Goal: Transaction & Acquisition: Purchase product/service

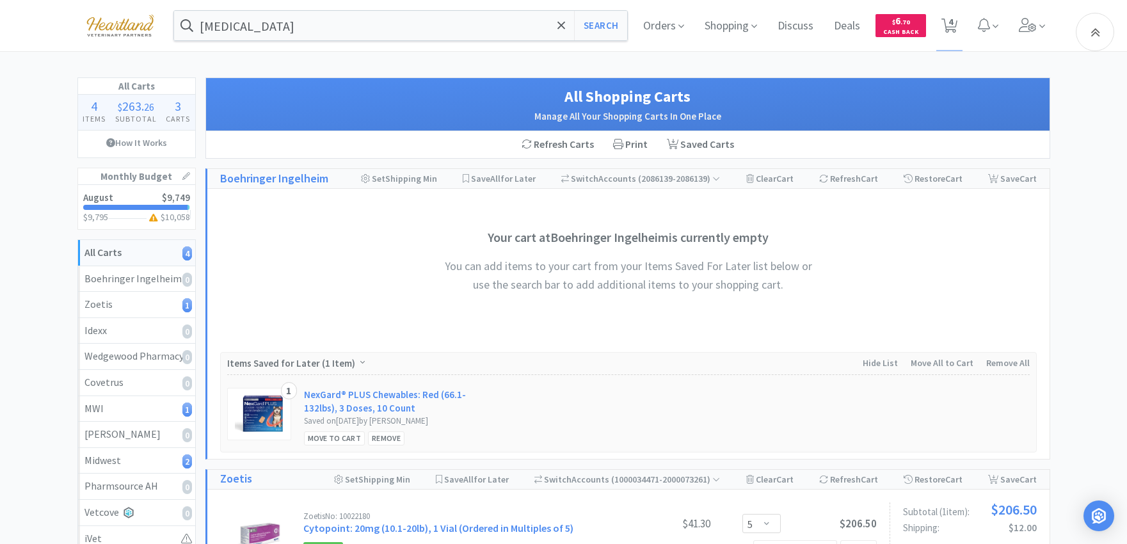
select select "5"
select select "2"
select select "1"
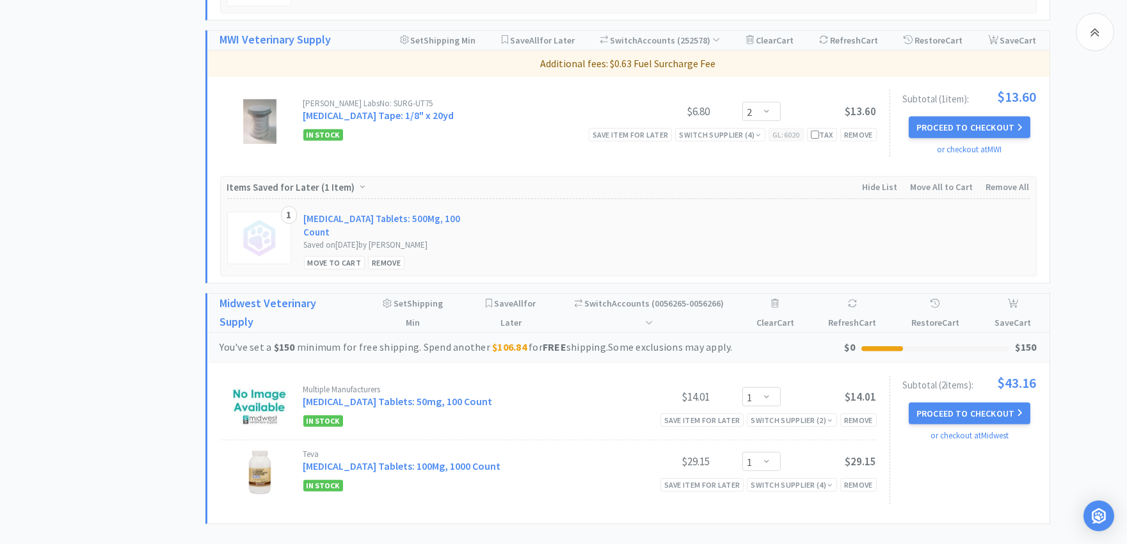
scroll to position [1209, 0]
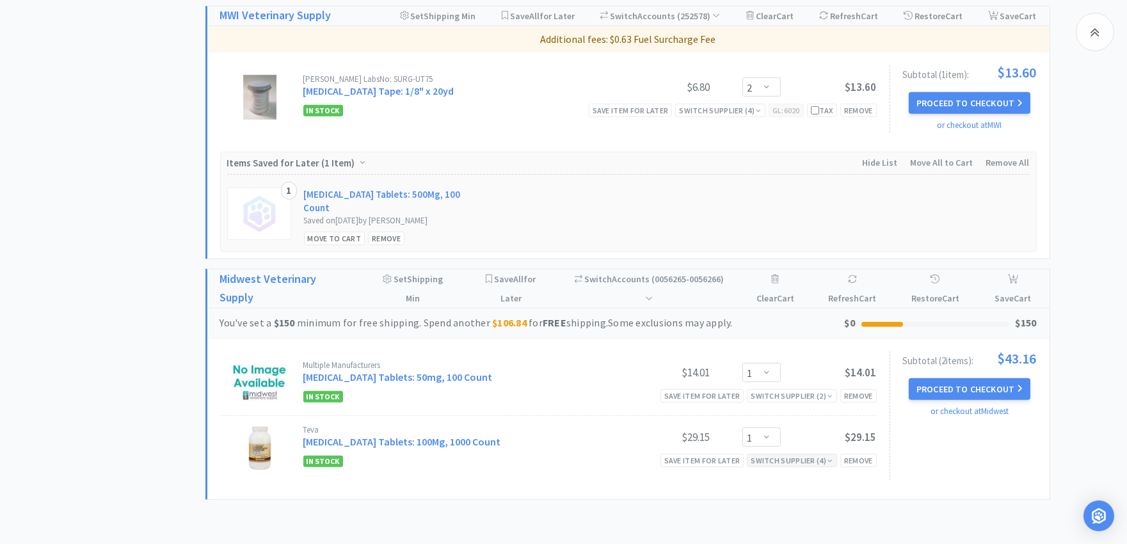
click at [792, 459] on div "Switch Supplier ( 4 )" at bounding box center [792, 460] width 82 height 12
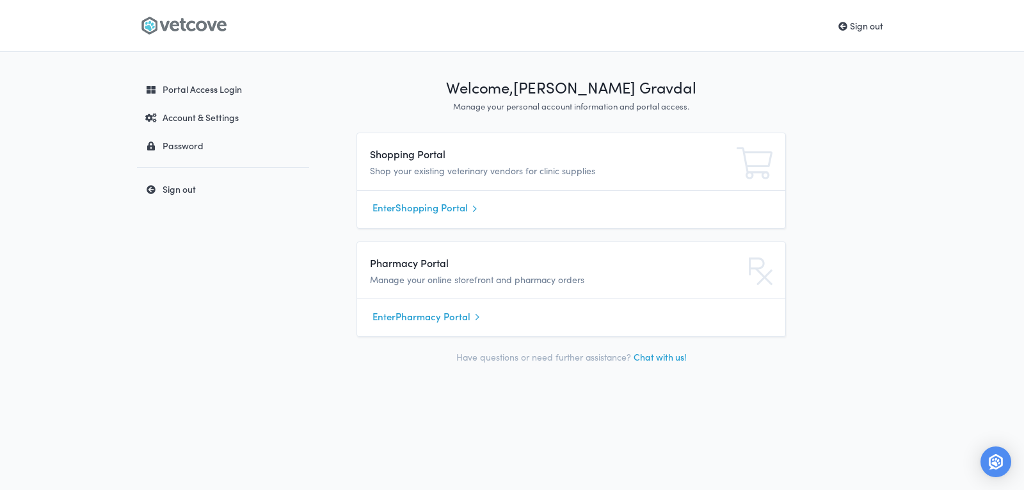
click at [410, 209] on link "Enter Shopping Portal" at bounding box center [571, 207] width 397 height 19
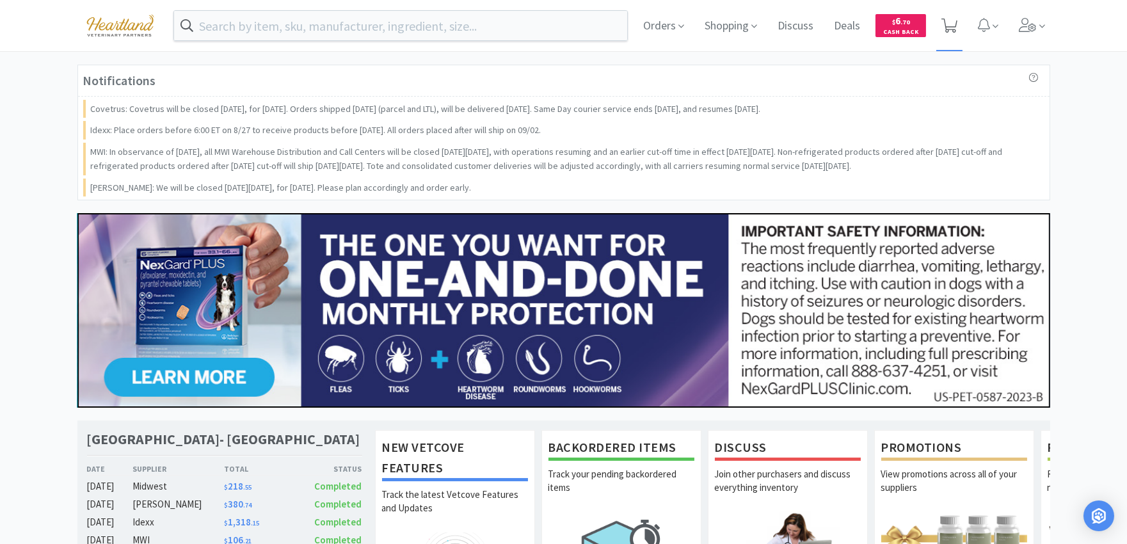
click at [952, 24] on icon at bounding box center [950, 26] width 16 height 14
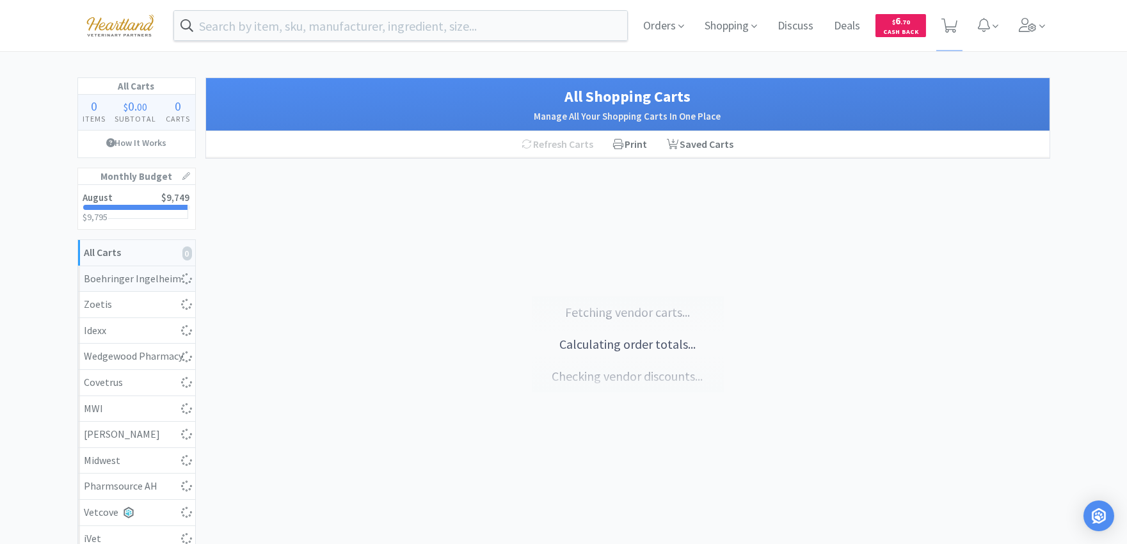
select select "5"
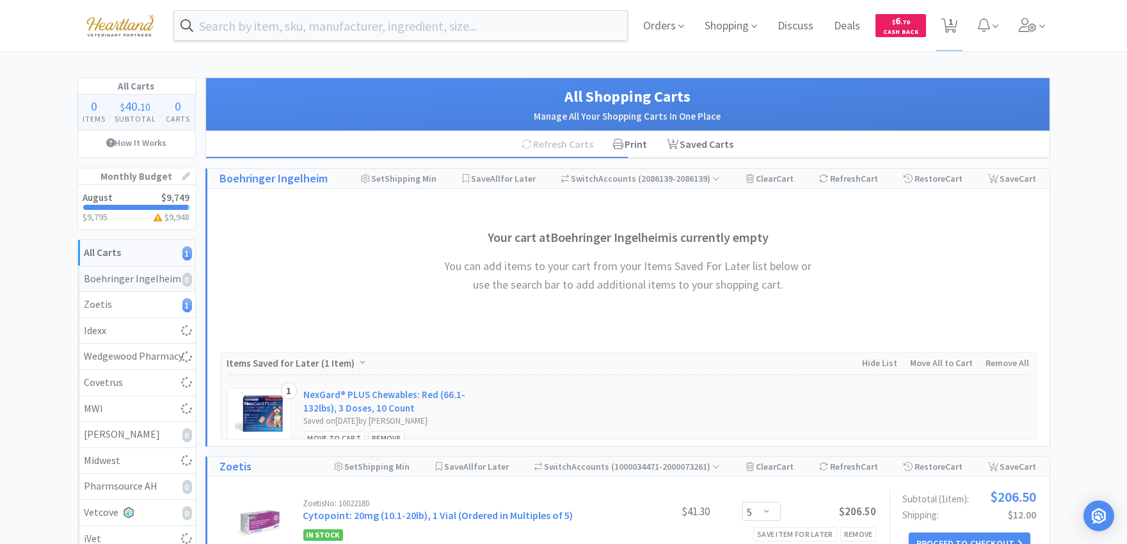
select select "1"
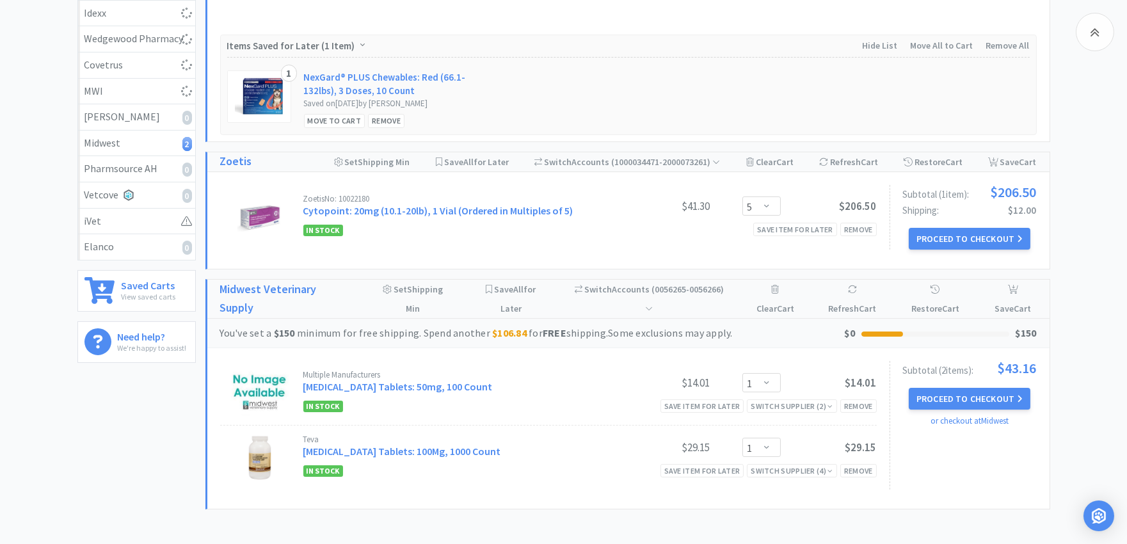
select select "2"
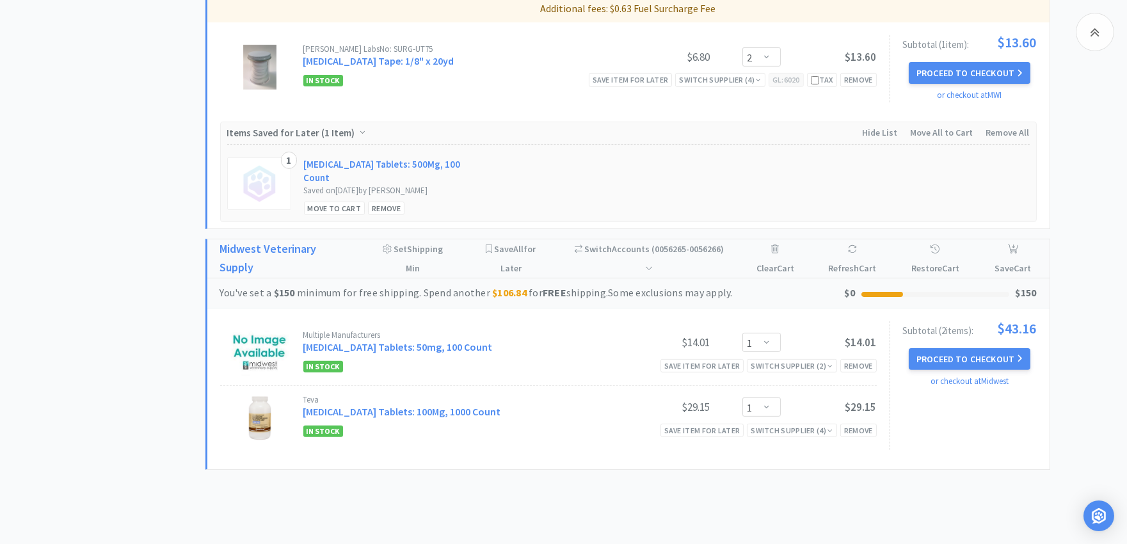
scroll to position [924, 0]
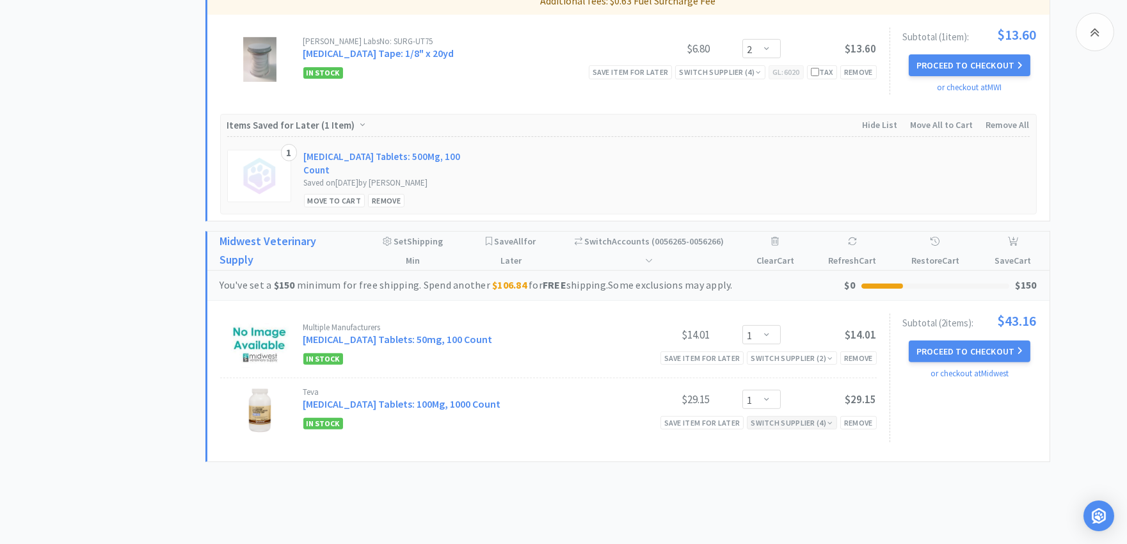
click at [792, 420] on div "Switch Supplier ( 4 )" at bounding box center [792, 423] width 82 height 12
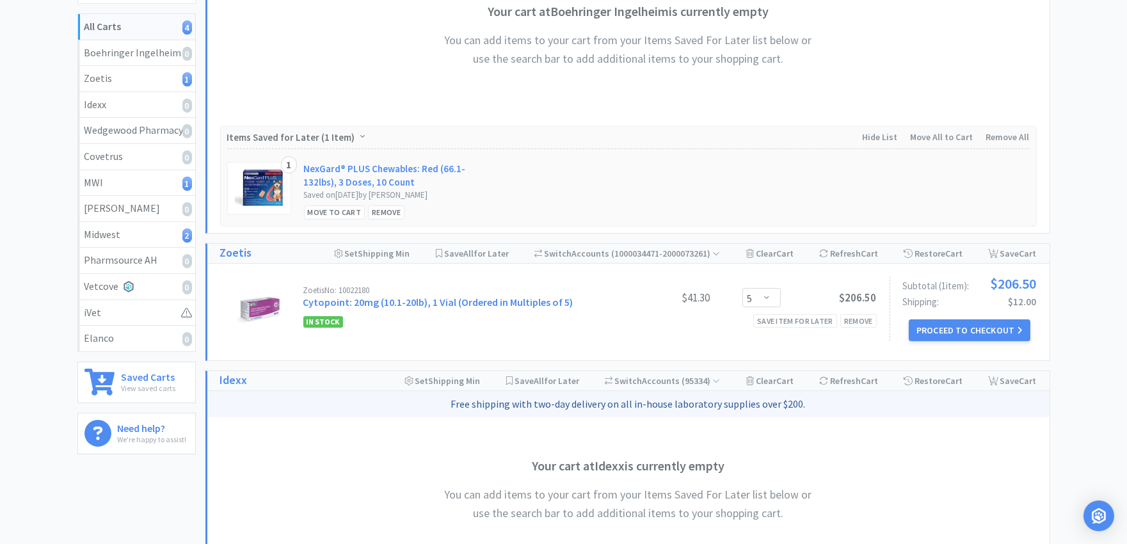
scroll to position [0, 0]
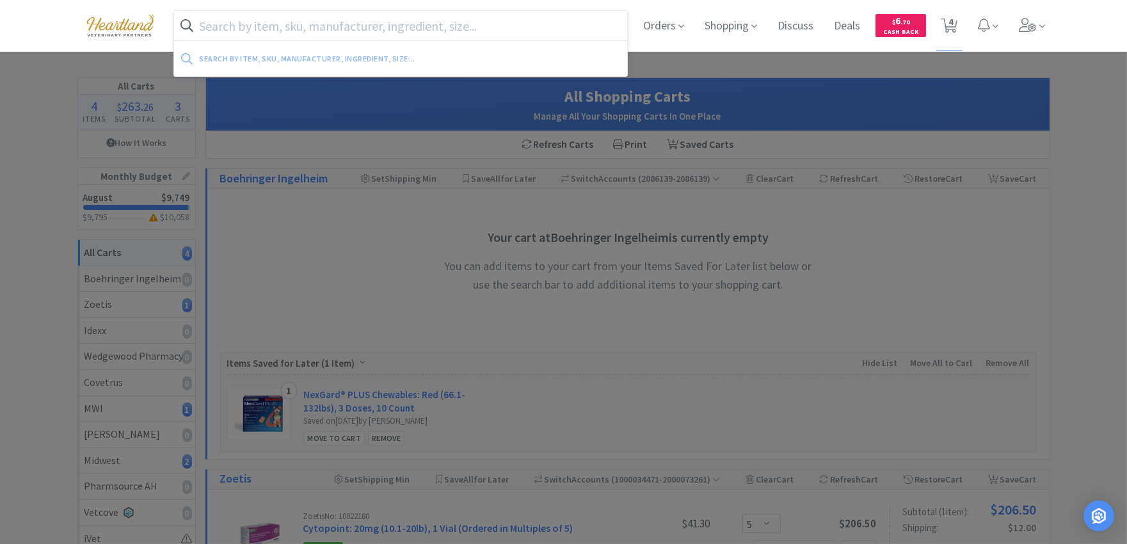
click at [336, 31] on input "text" at bounding box center [401, 25] width 454 height 29
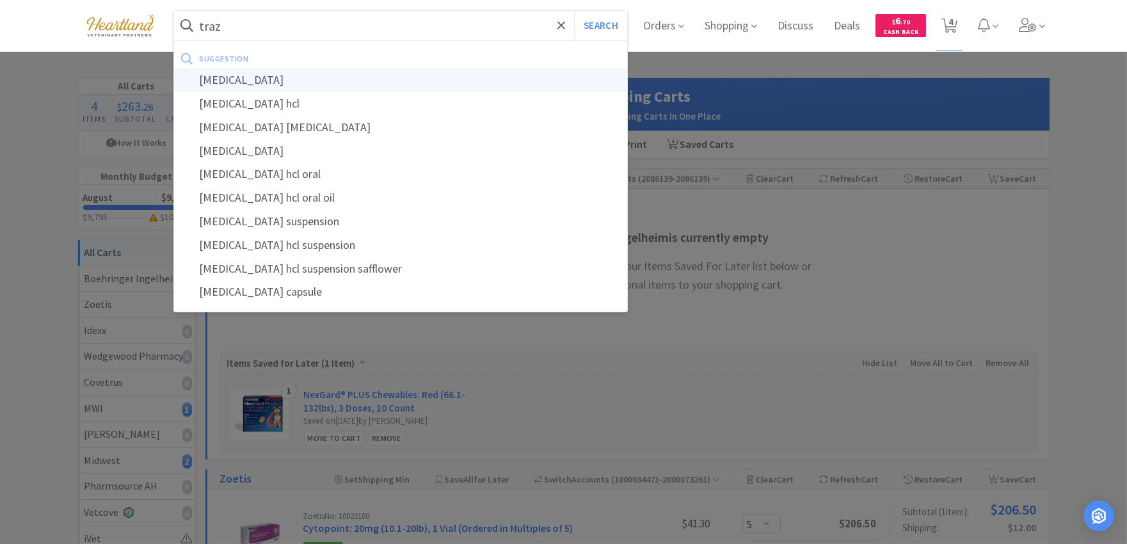
click at [298, 79] on div "[MEDICAL_DATA]" at bounding box center [401, 80] width 454 height 24
type input "[MEDICAL_DATA]"
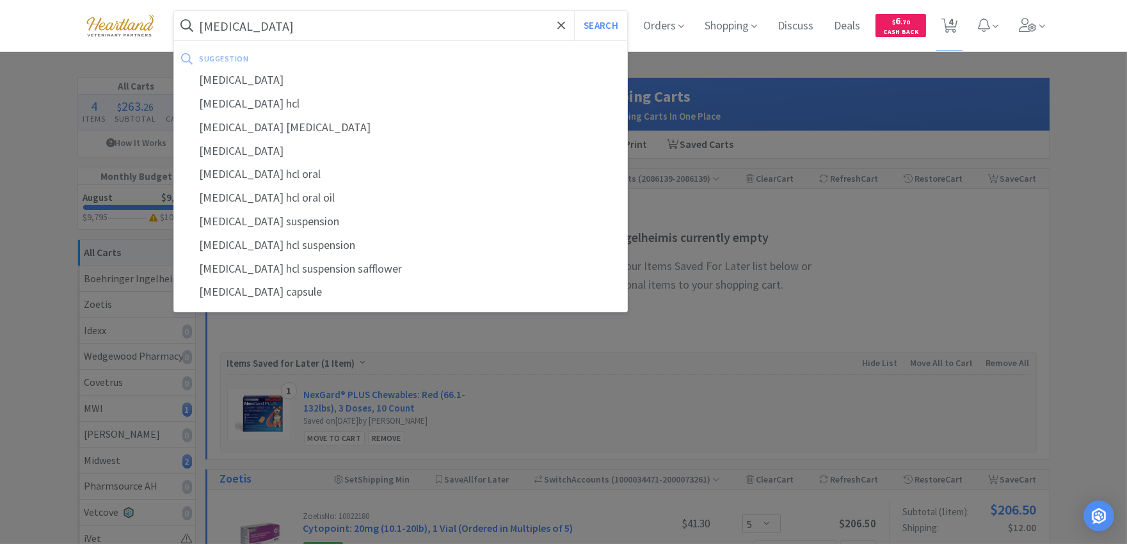
select select "2"
select select "1"
select select "5"
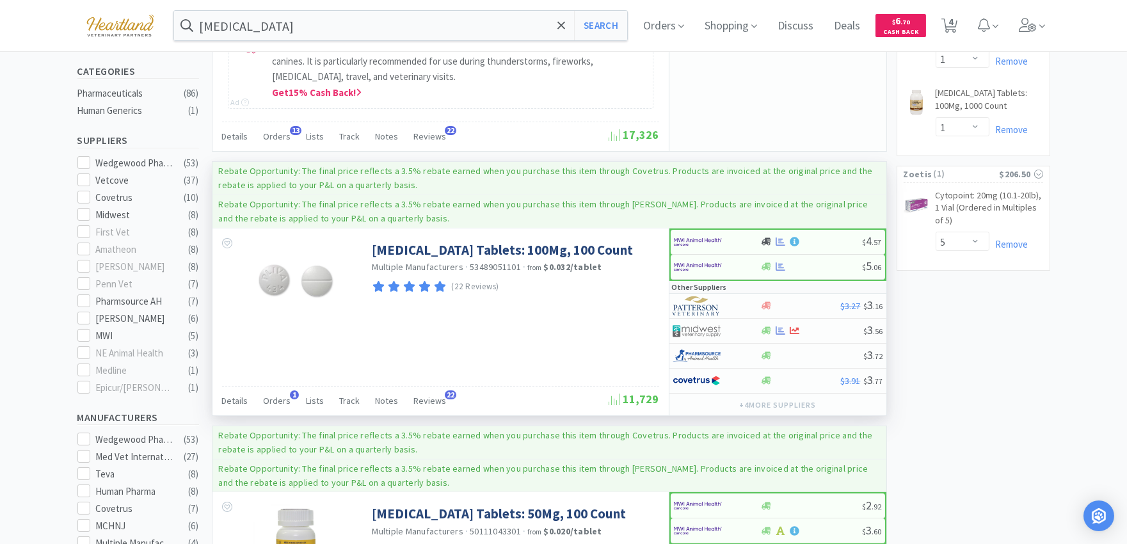
scroll to position [355, 0]
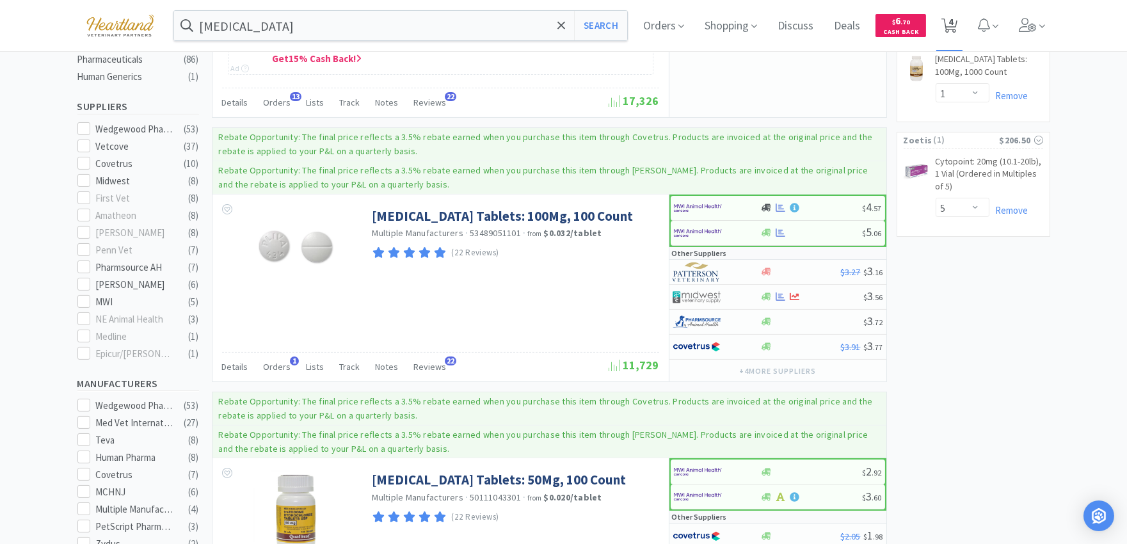
click at [958, 19] on icon at bounding box center [950, 26] width 16 height 14
select select "5"
select select "2"
select select "1"
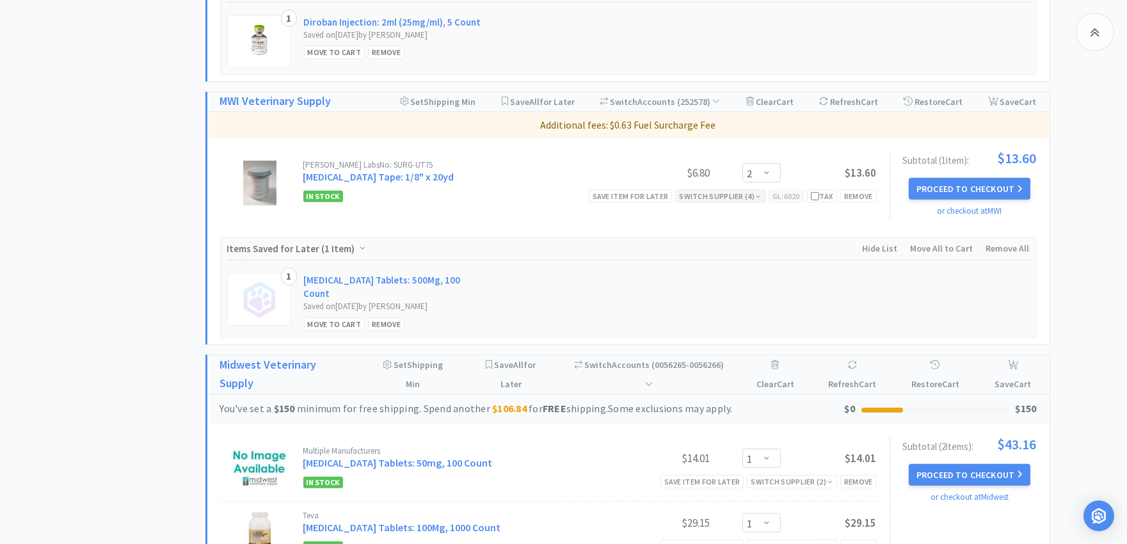
scroll to position [1150, 0]
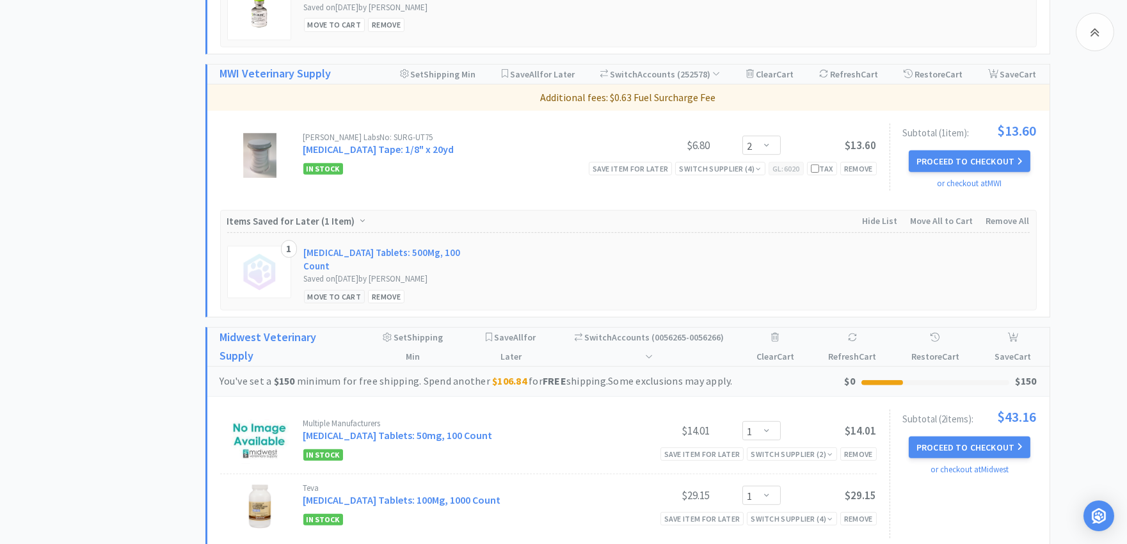
click at [337, 290] on div "Move to Cart" at bounding box center [334, 296] width 61 height 13
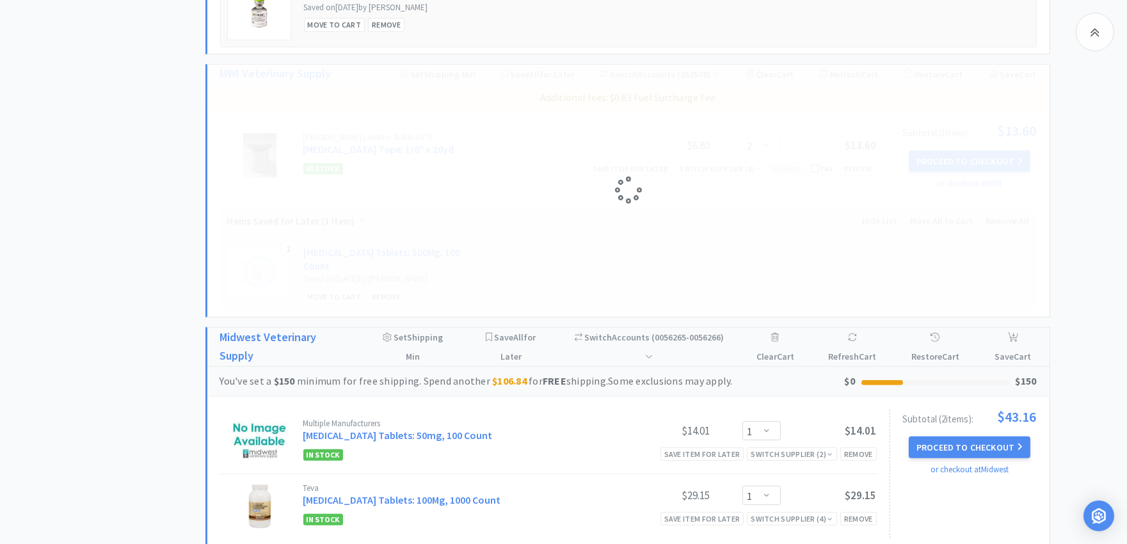
select select "1"
select select "2"
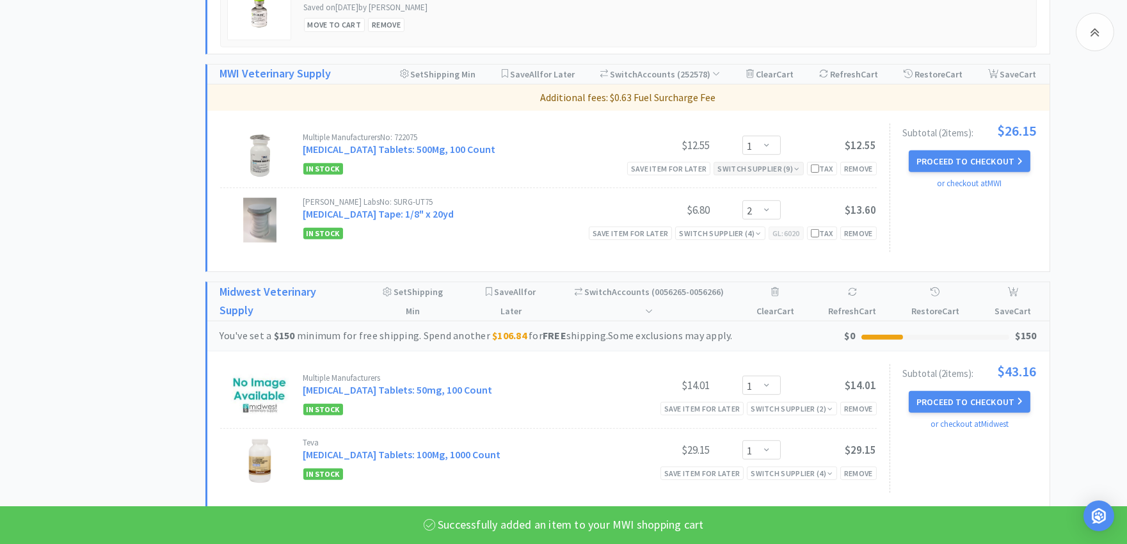
click at [764, 170] on div "Switch Supplier ( 9 )" at bounding box center [759, 169] width 82 height 12
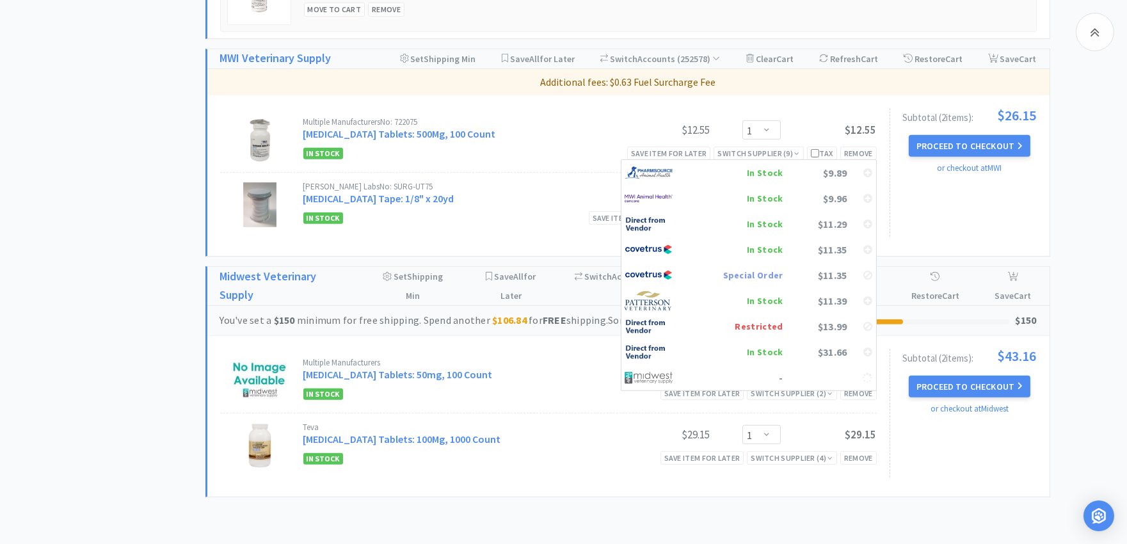
scroll to position [1008, 0]
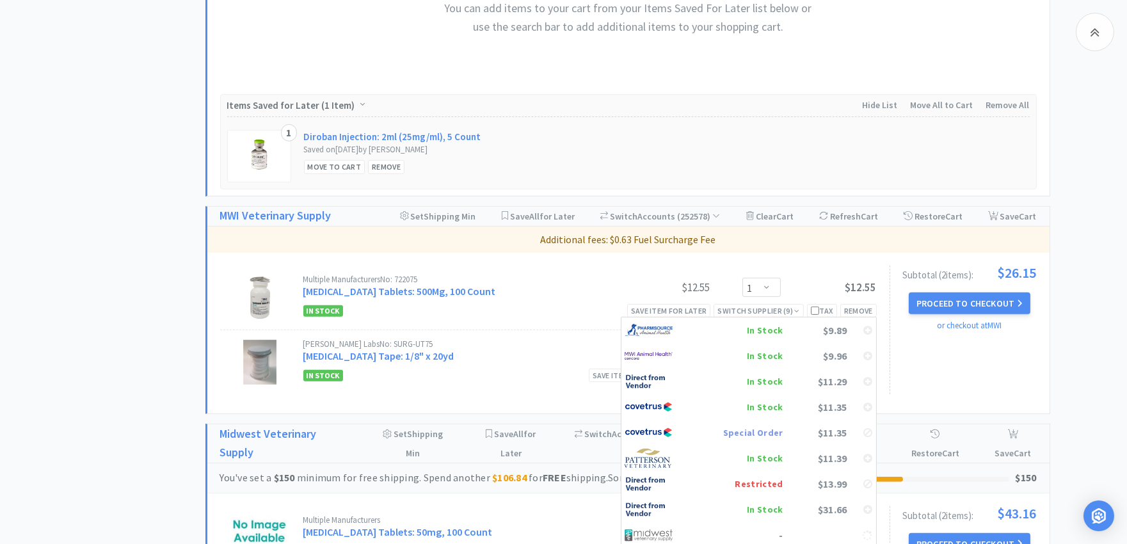
click at [656, 137] on div "1 Diroban Injection: 2ml (25mg/ml), 5 Count Saved on August 12th, 2025 by Brend…" at bounding box center [628, 152] width 803 height 72
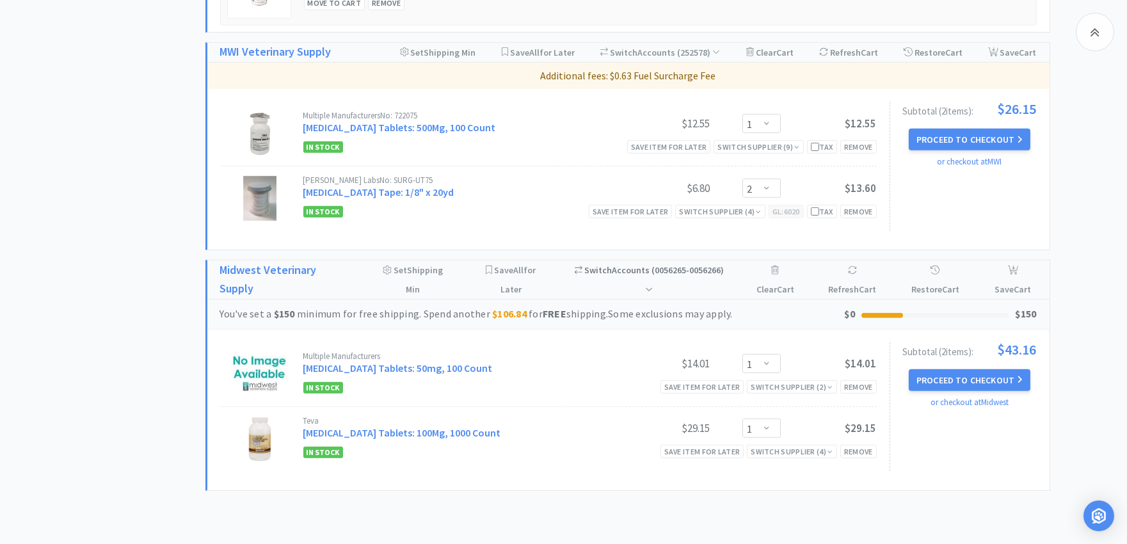
scroll to position [1137, 0]
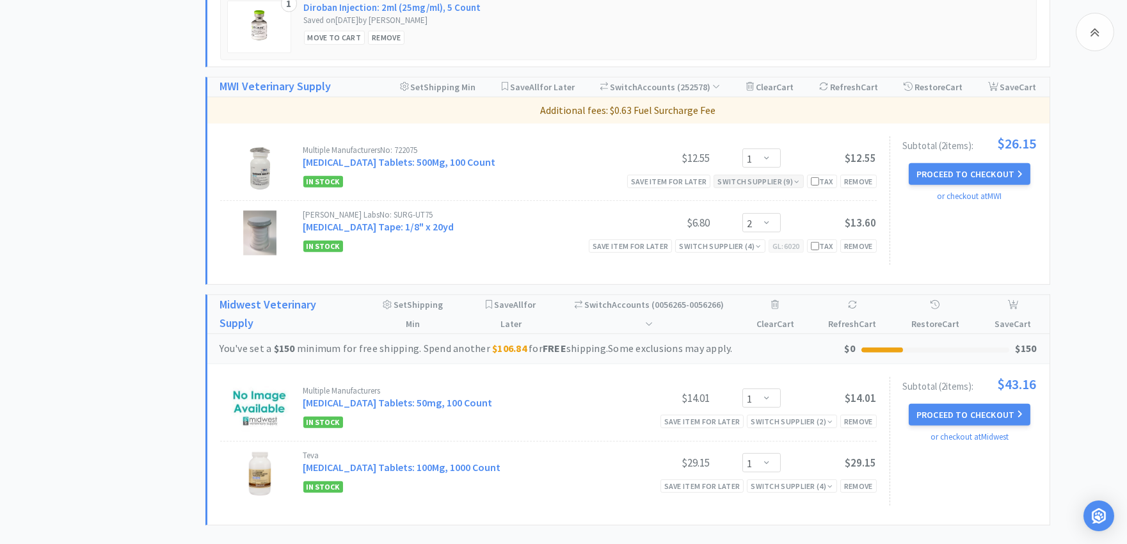
click at [777, 183] on div "Switch Supplier ( 9 )" at bounding box center [759, 181] width 82 height 12
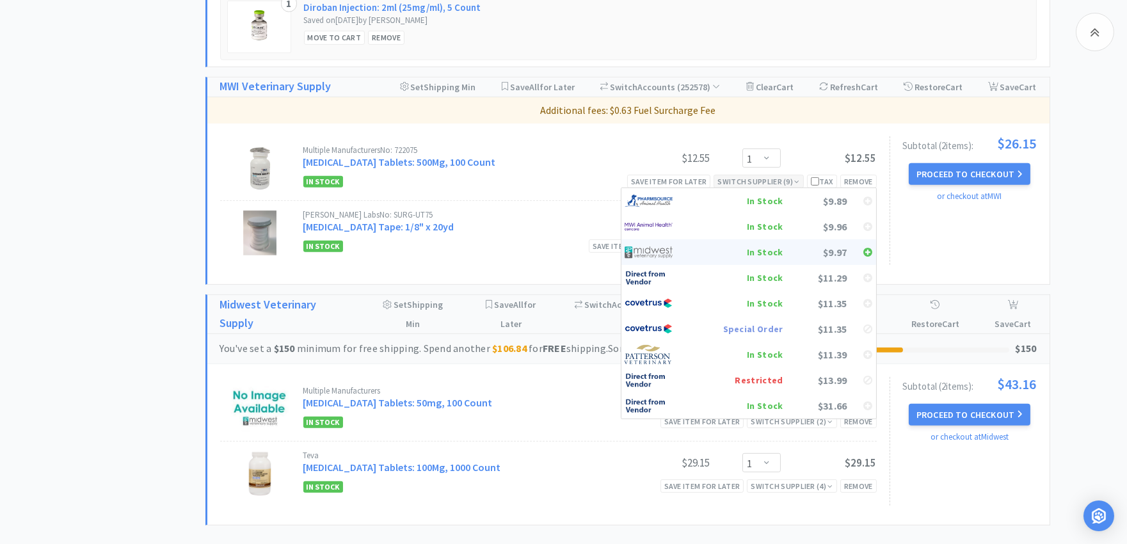
click at [655, 256] on img at bounding box center [649, 252] width 48 height 19
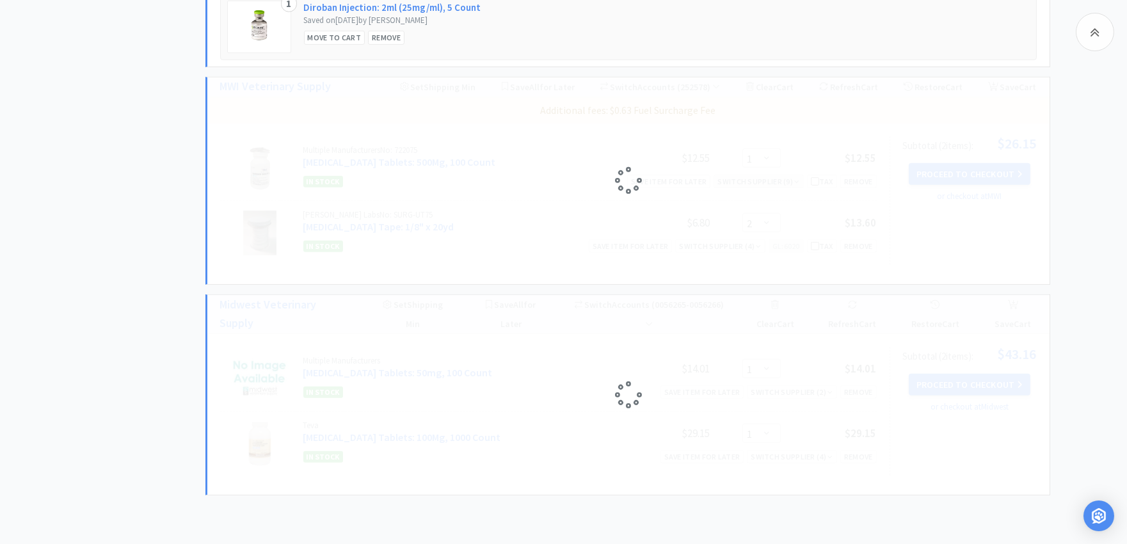
select select "2"
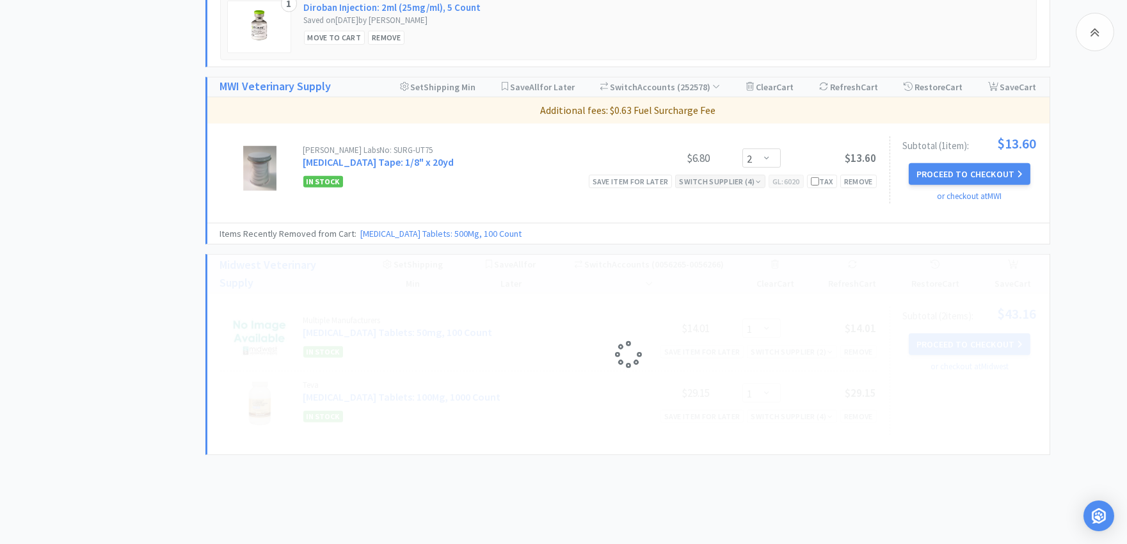
select select "1"
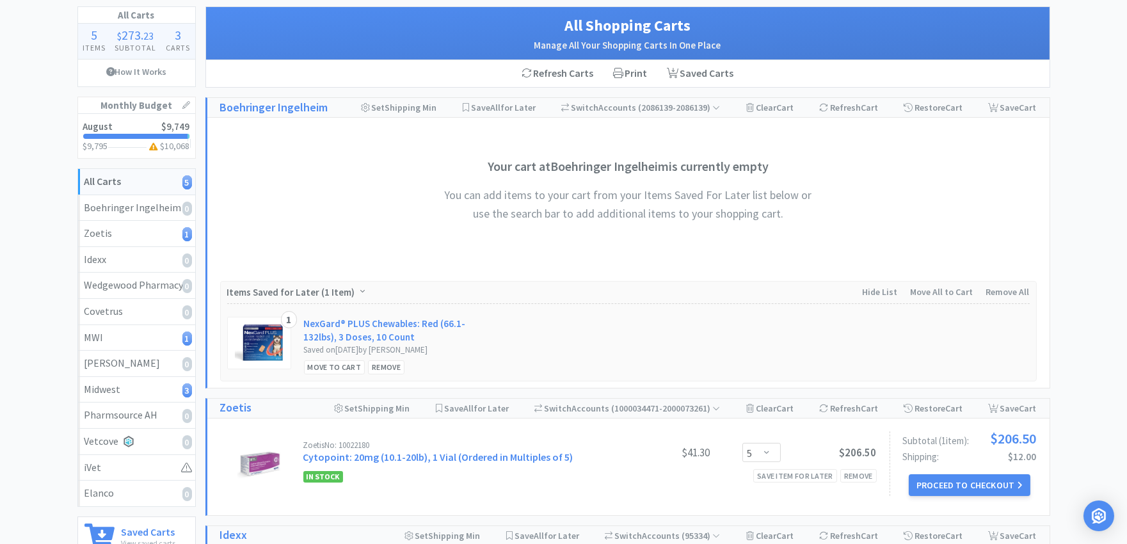
scroll to position [0, 0]
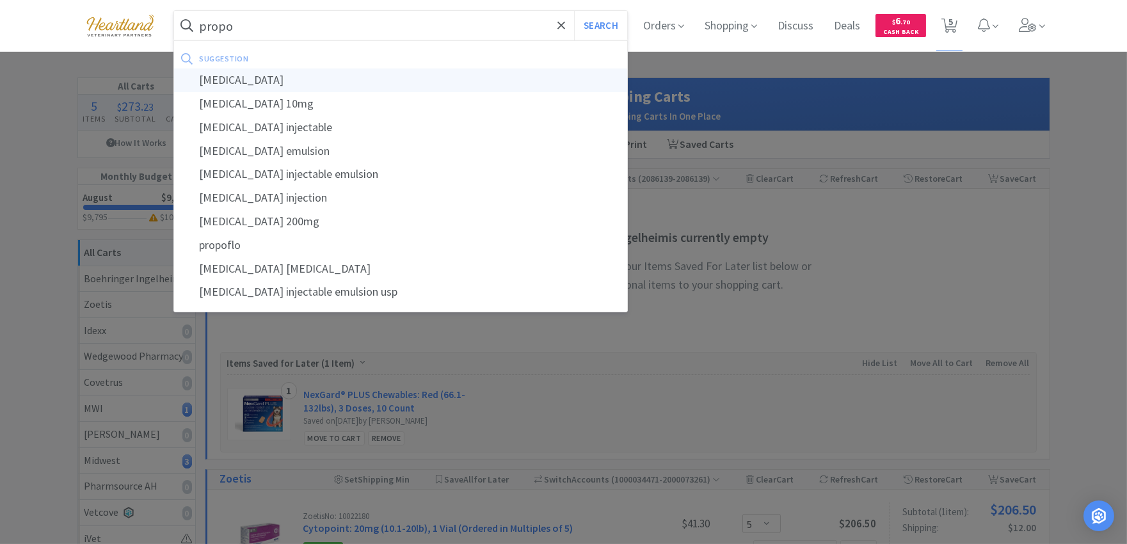
click at [219, 82] on div "propofol" at bounding box center [401, 80] width 454 height 24
type input "propofol"
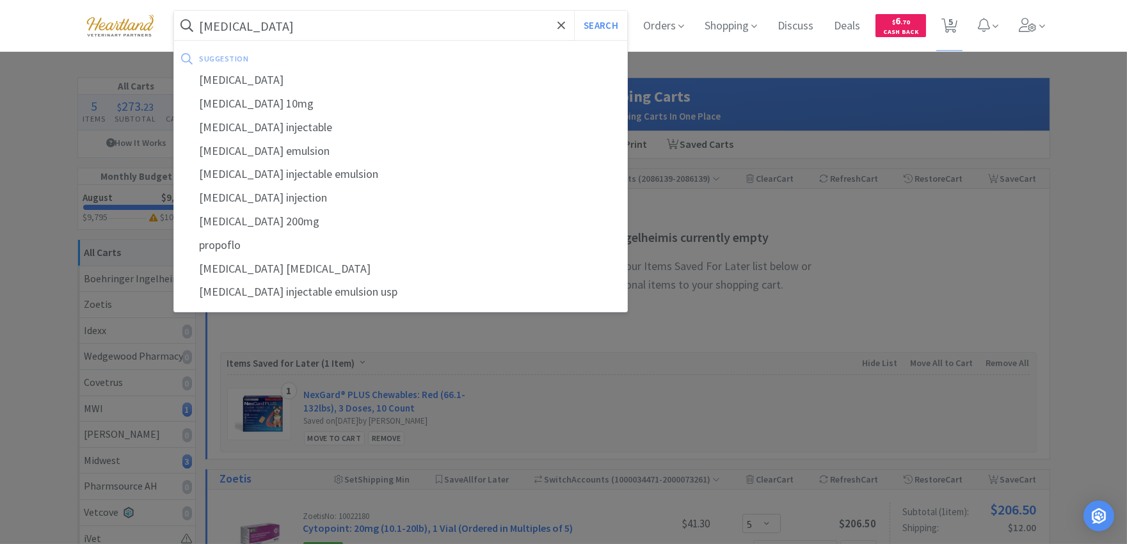
select select "2"
select select "1"
select select "5"
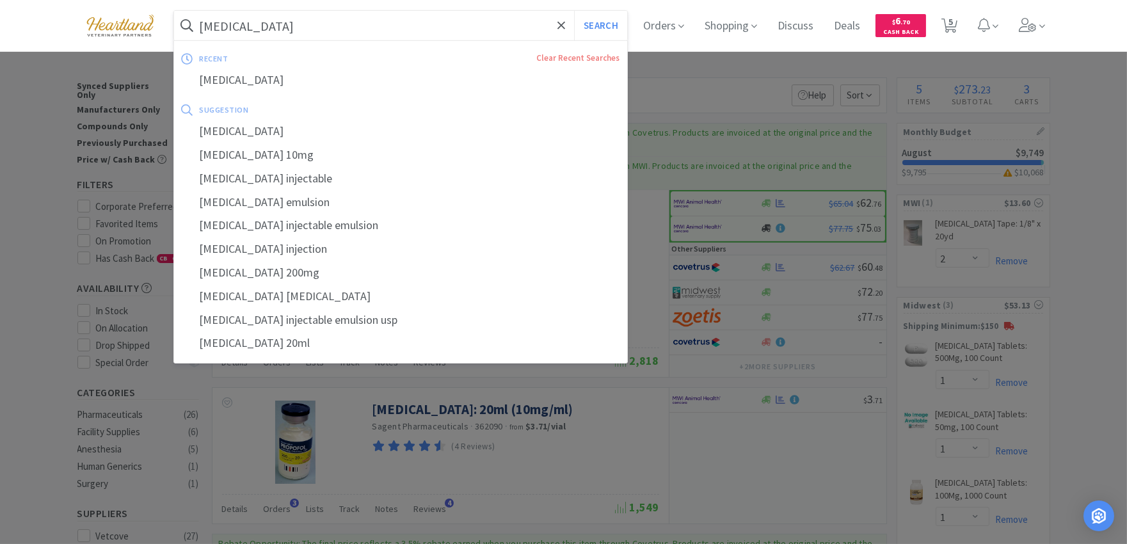
click at [378, 20] on input "propofol" at bounding box center [401, 25] width 454 height 29
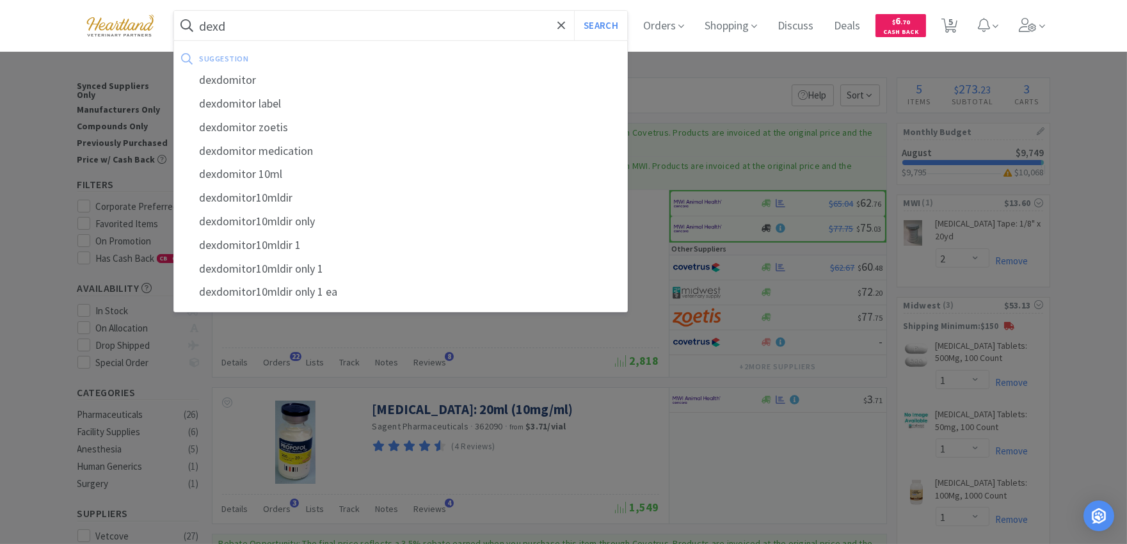
click at [282, 77] on div "dexdomitor" at bounding box center [401, 80] width 454 height 24
type input "dexdomitor"
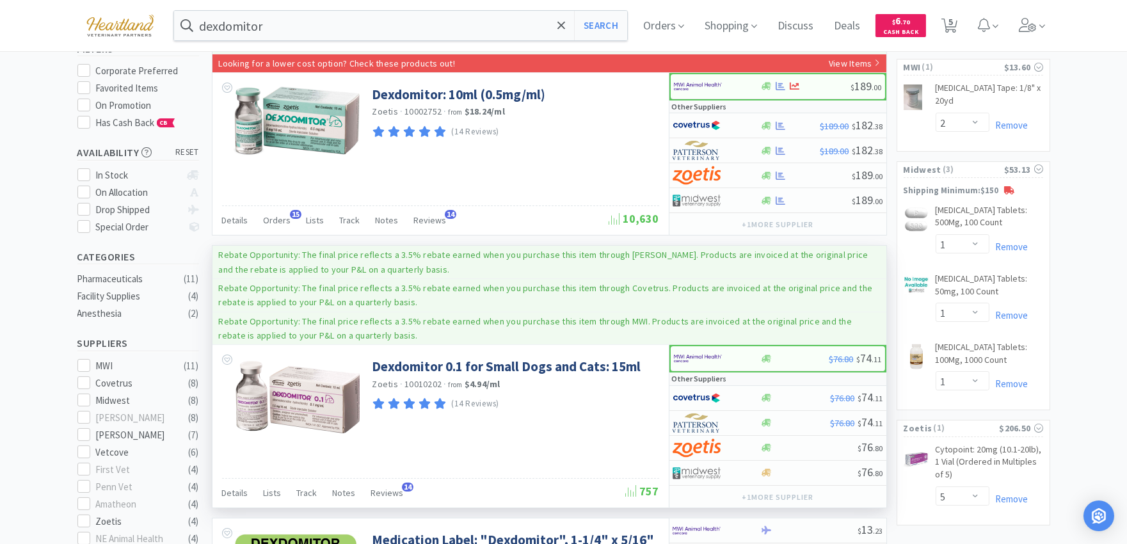
scroll to position [142, 0]
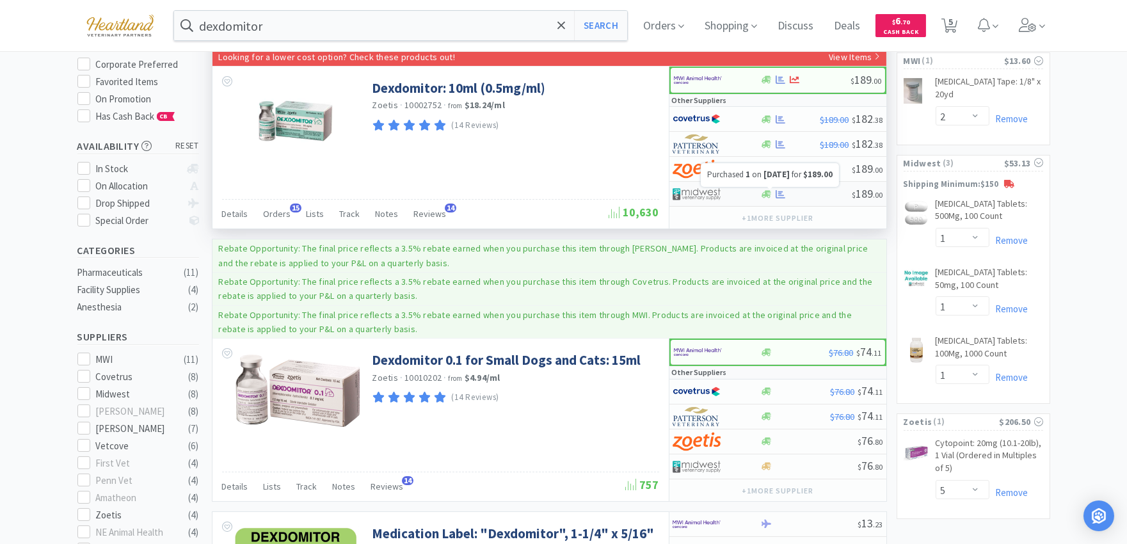
click at [776, 193] on icon at bounding box center [781, 194] width 10 height 8
select select "1"
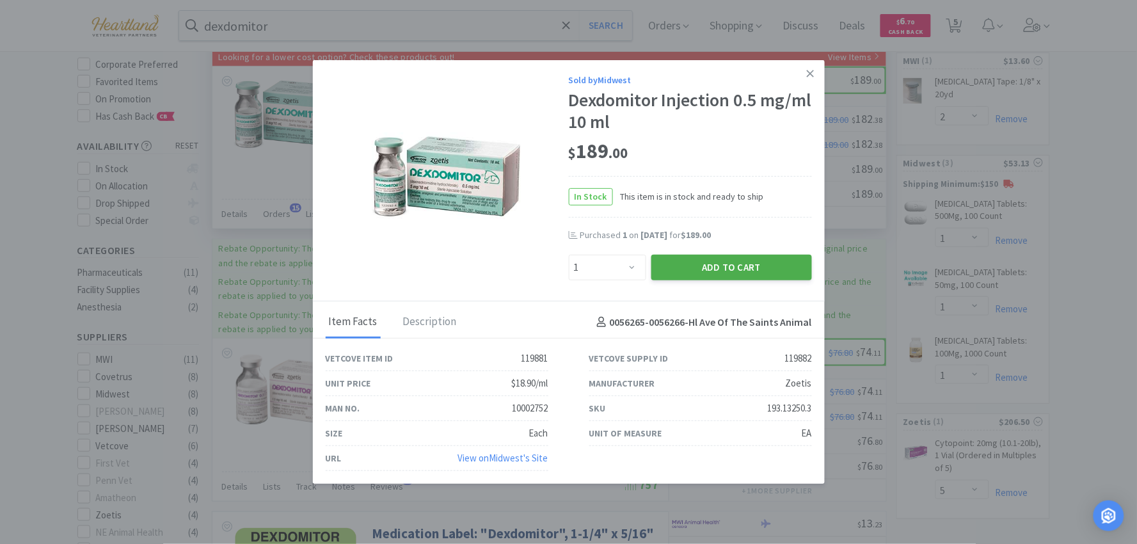
click at [753, 265] on button "Add to Cart" at bounding box center [732, 268] width 161 height 26
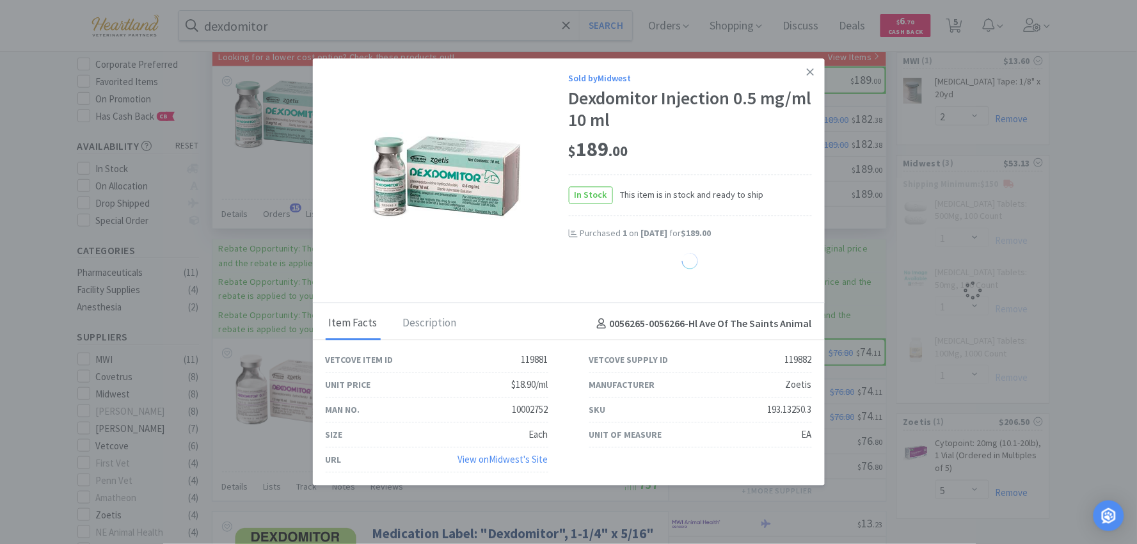
select select "1"
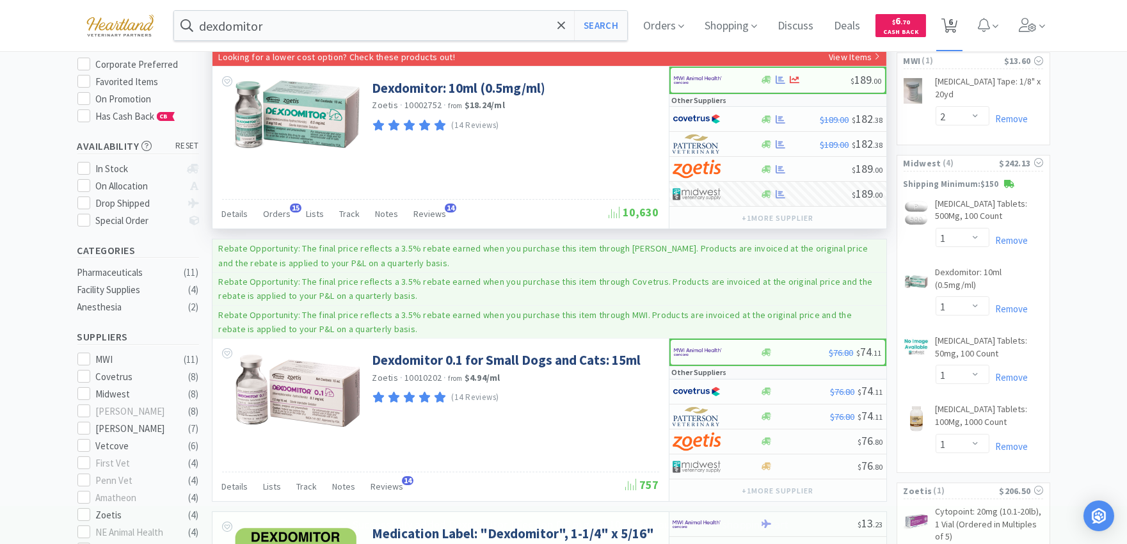
click at [953, 27] on span "6" at bounding box center [951, 21] width 4 height 51
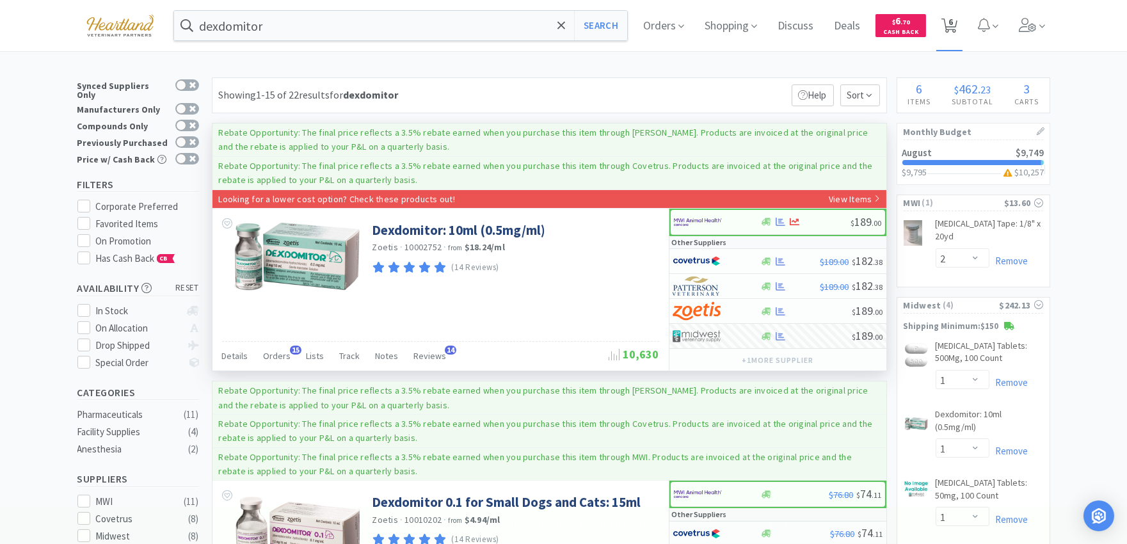
select select "5"
select select "2"
select select "1"
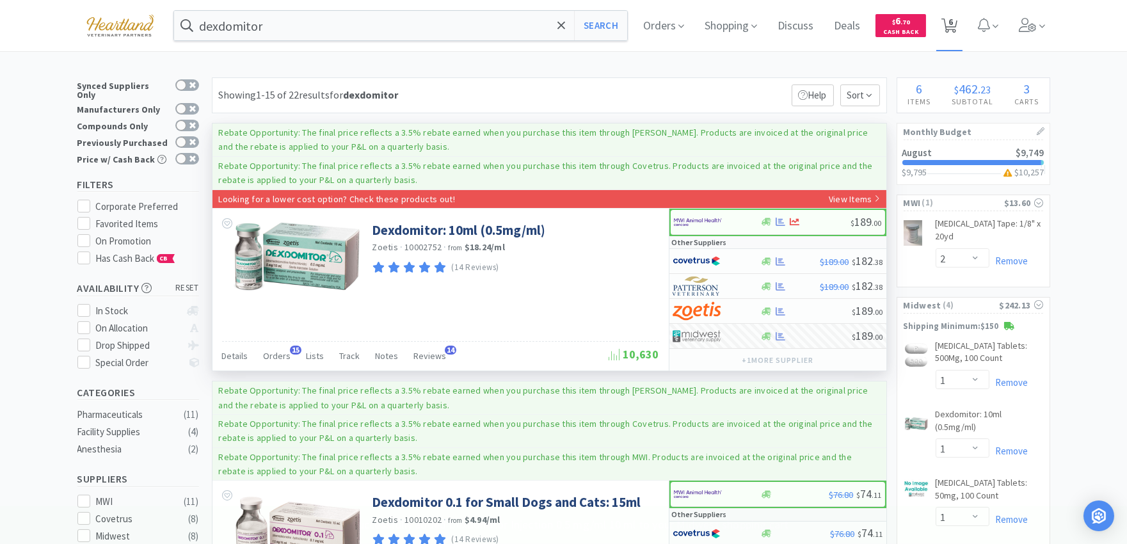
select select "1"
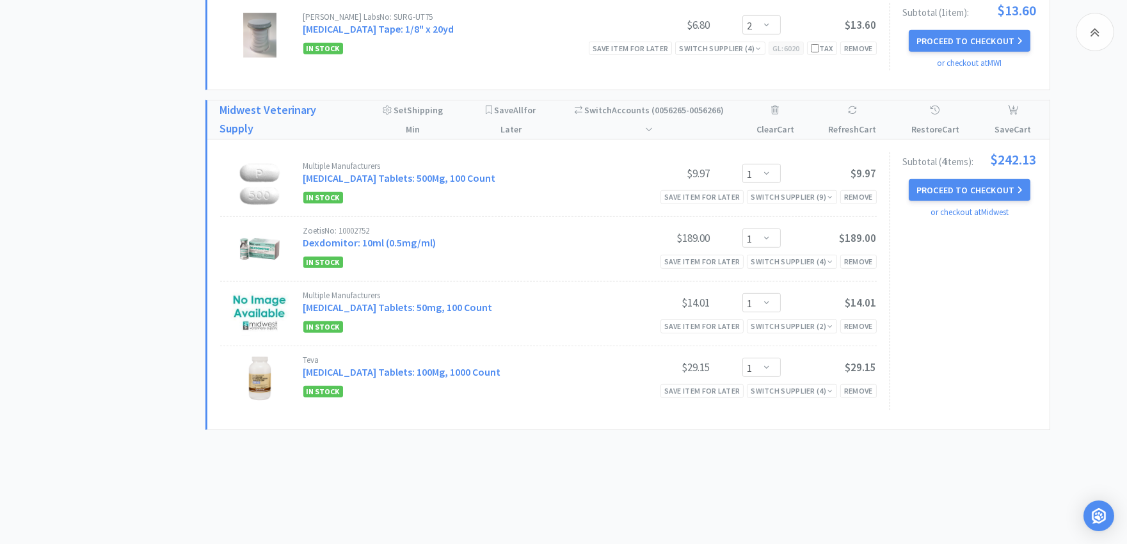
scroll to position [1280, 0]
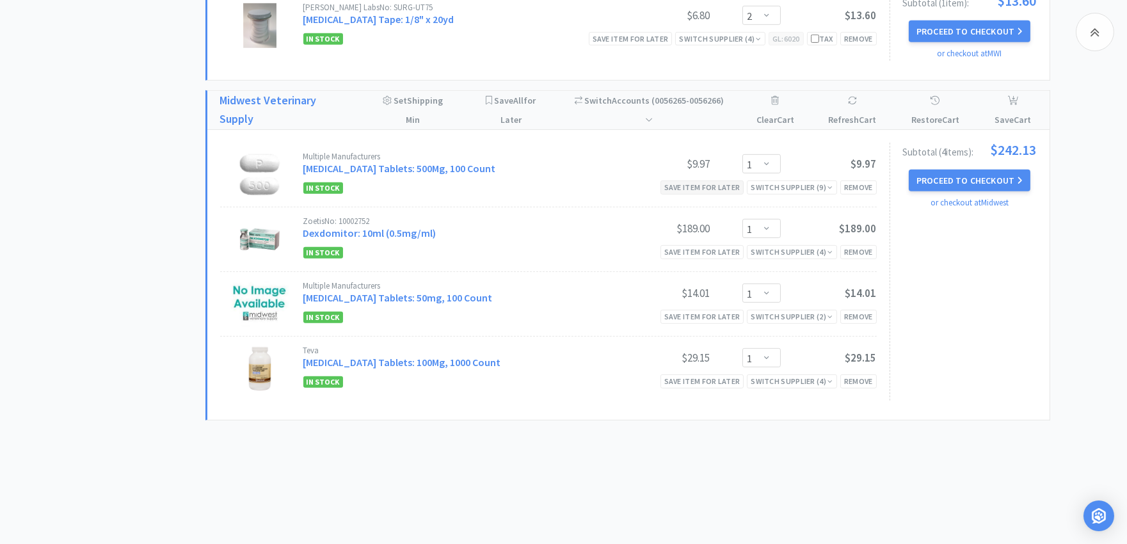
click at [675, 189] on div "Save item for later" at bounding box center [703, 187] width 84 height 13
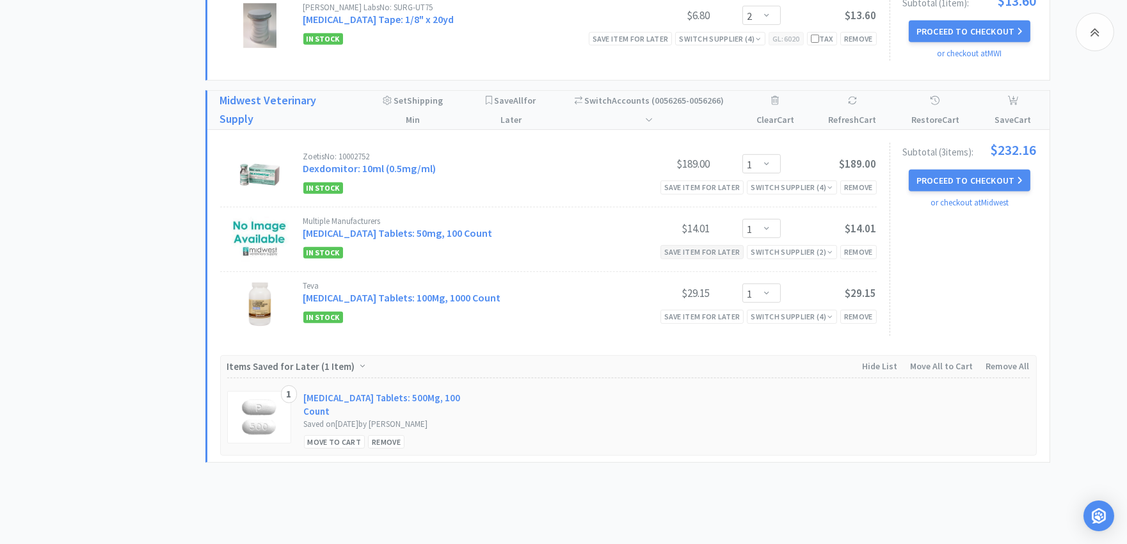
click at [716, 257] on div "Save item for later" at bounding box center [703, 251] width 84 height 13
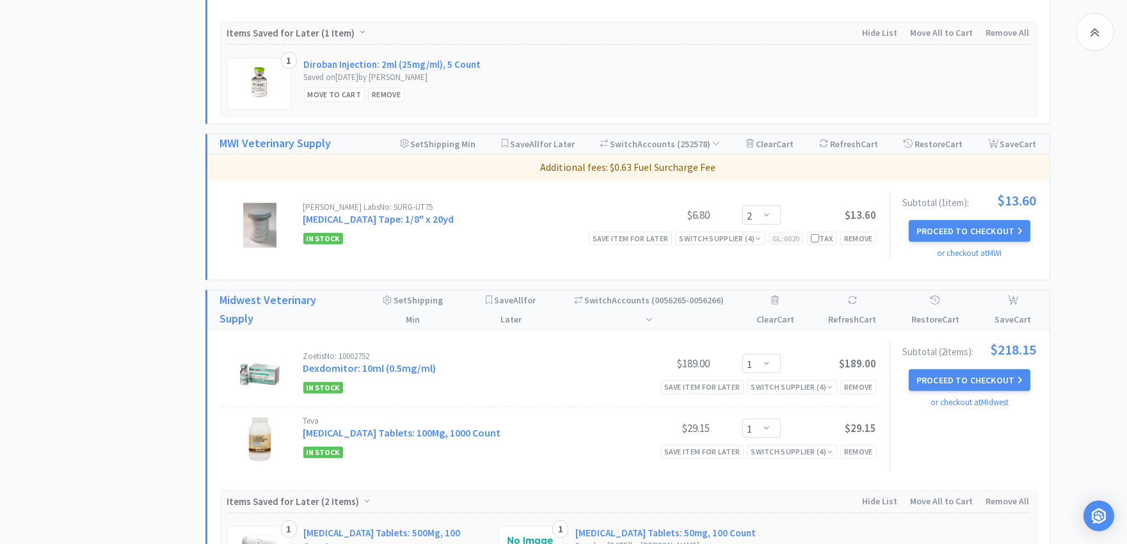
scroll to position [1050, 0]
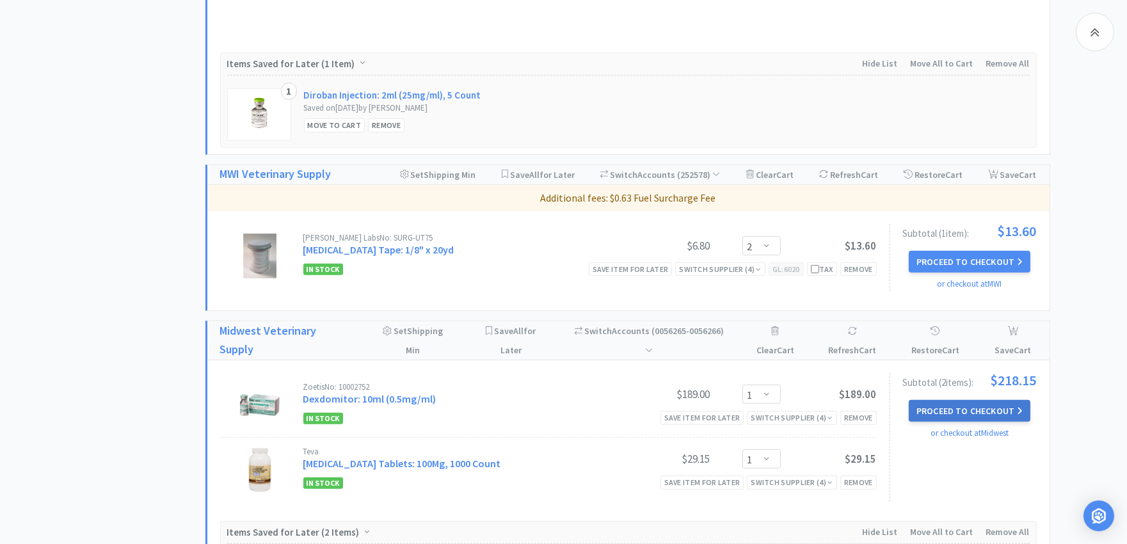
click at [992, 417] on button "Proceed to Checkout" at bounding box center [970, 411] width 122 height 22
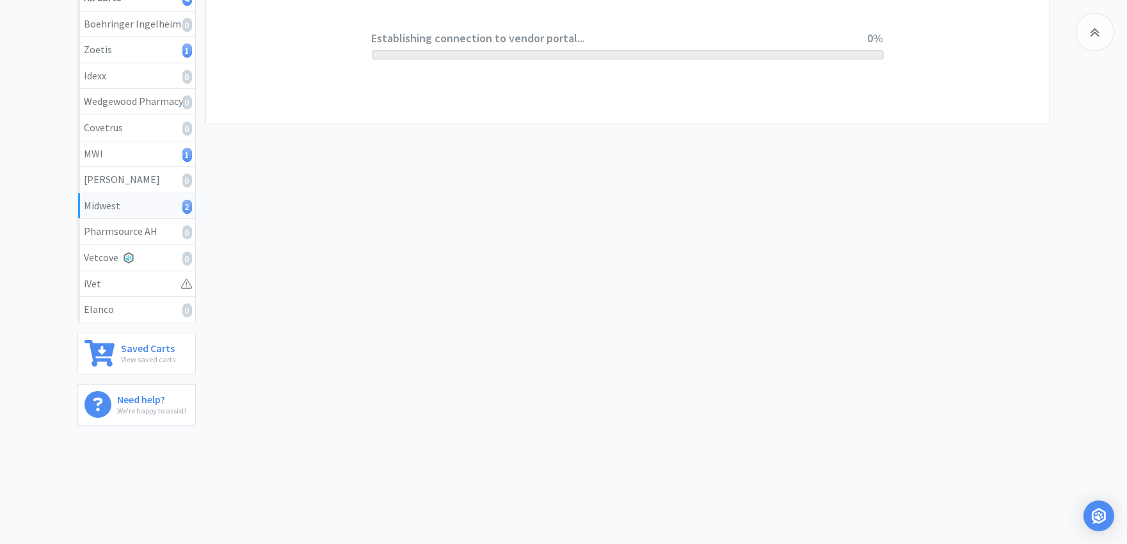
scroll to position [257, 0]
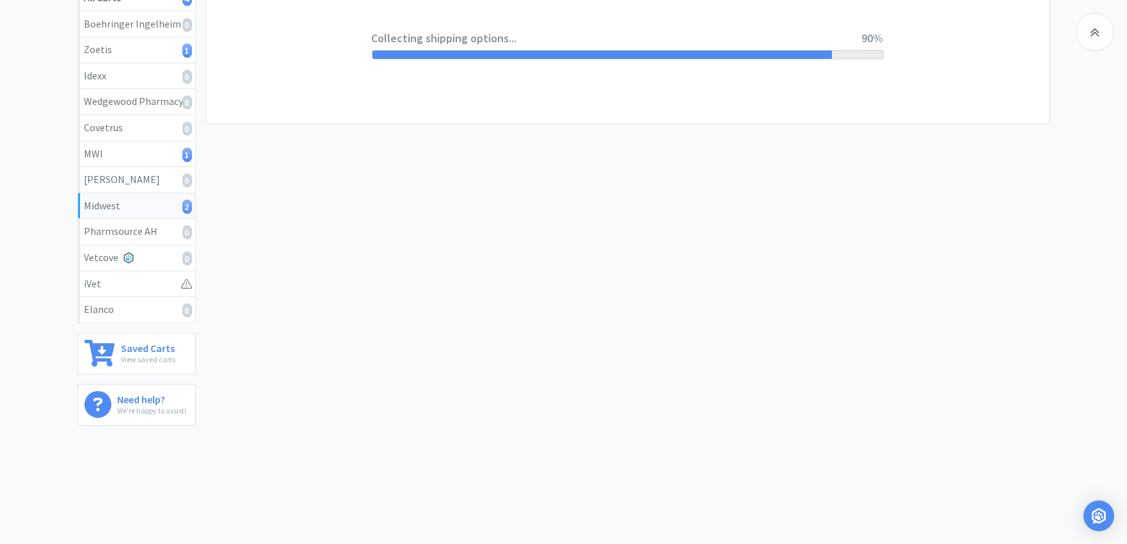
select select "0"
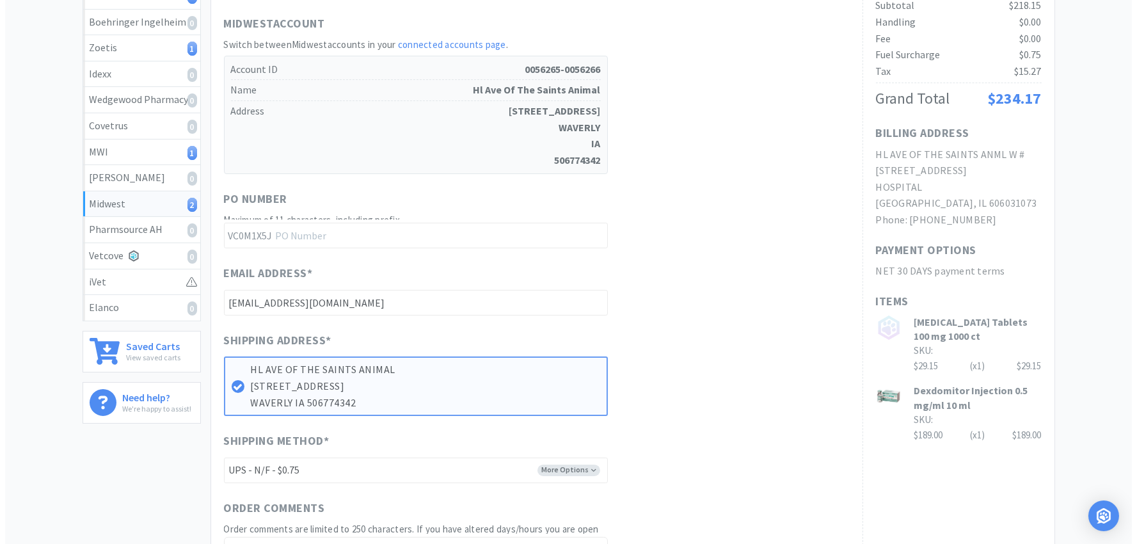
scroll to position [0, 0]
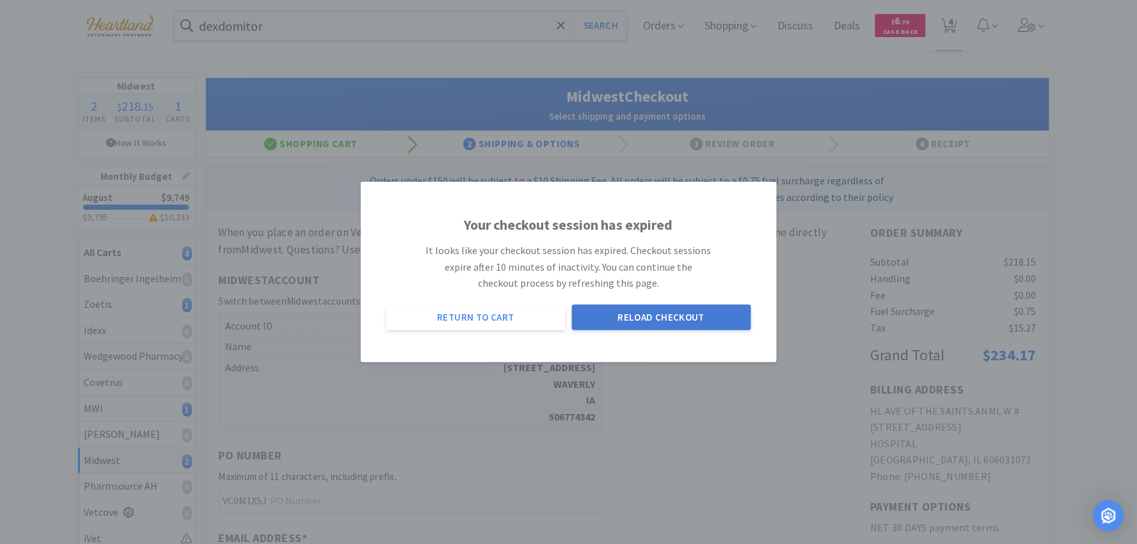
click at [621, 318] on button "Reload Checkout" at bounding box center [661, 318] width 179 height 26
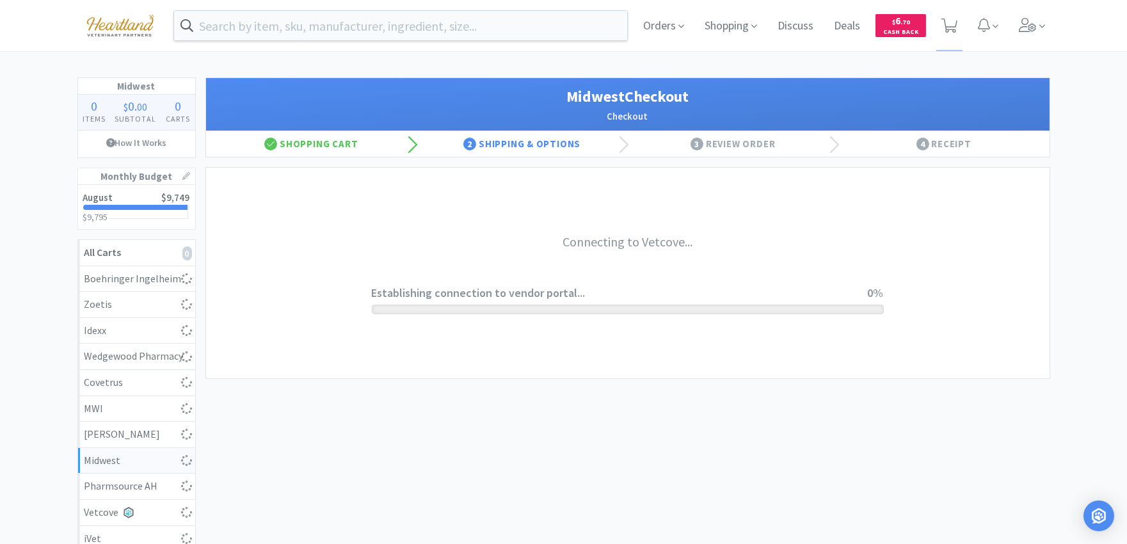
select select "0"
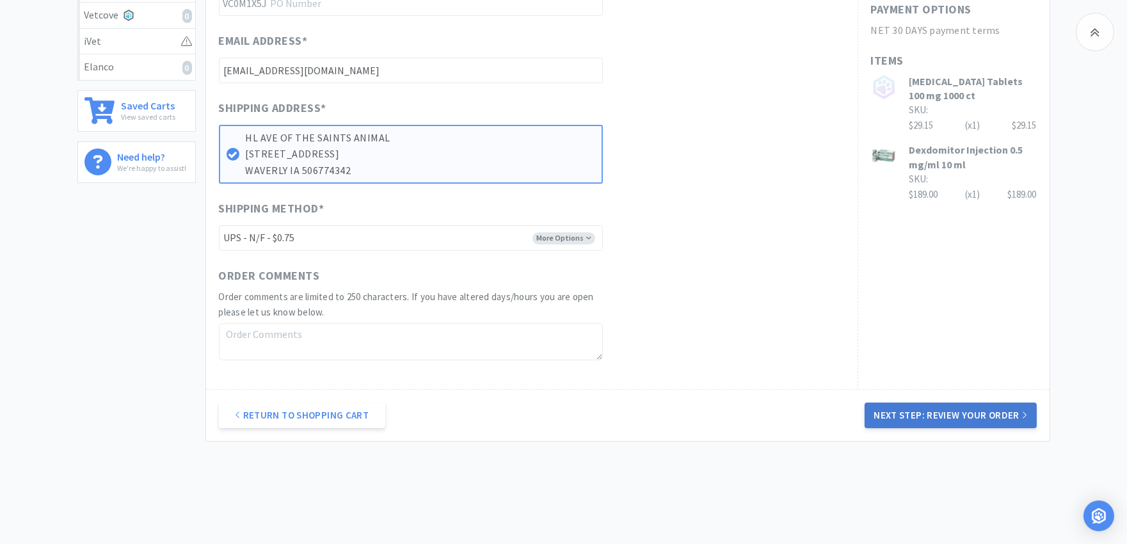
click at [954, 425] on button "Next Step: Review Your Order" at bounding box center [951, 416] width 172 height 26
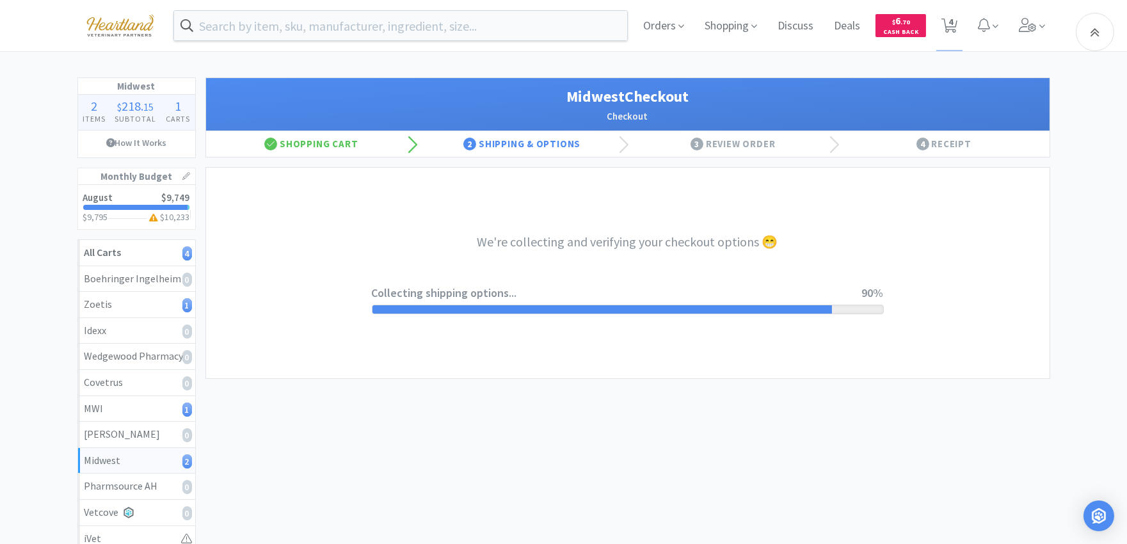
select select "0"
